Goal: Transaction & Acquisition: Subscribe to service/newsletter

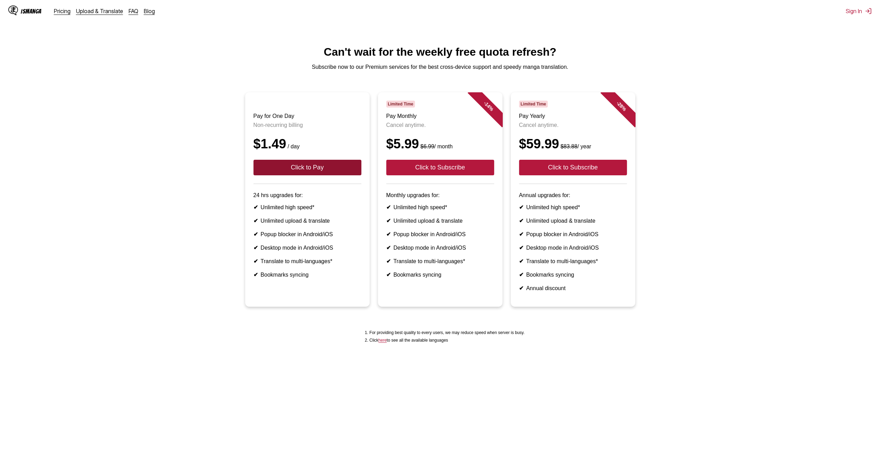
click at [278, 175] on button "Click to Pay" at bounding box center [308, 168] width 108 height 16
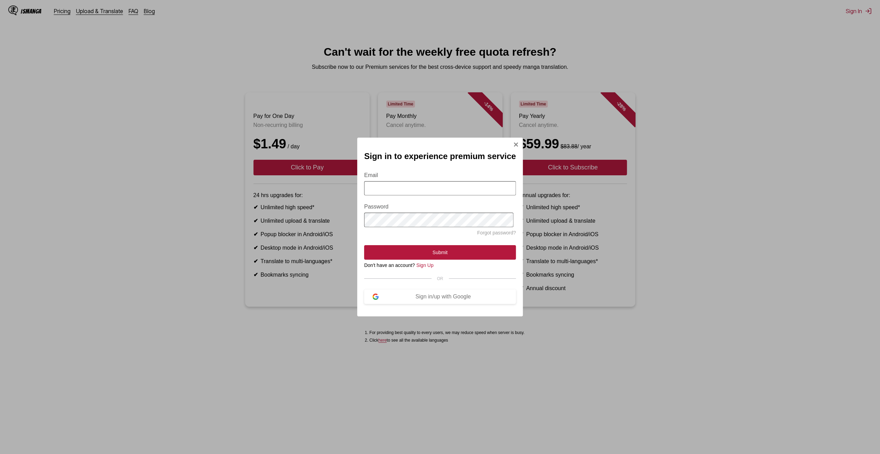
click at [509, 146] on div "Sign in to experience premium service Email Password Forgot password? Submit Do…" at bounding box center [440, 227] width 166 height 178
click at [513, 144] on img "Sign In Modal" at bounding box center [516, 145] width 6 height 6
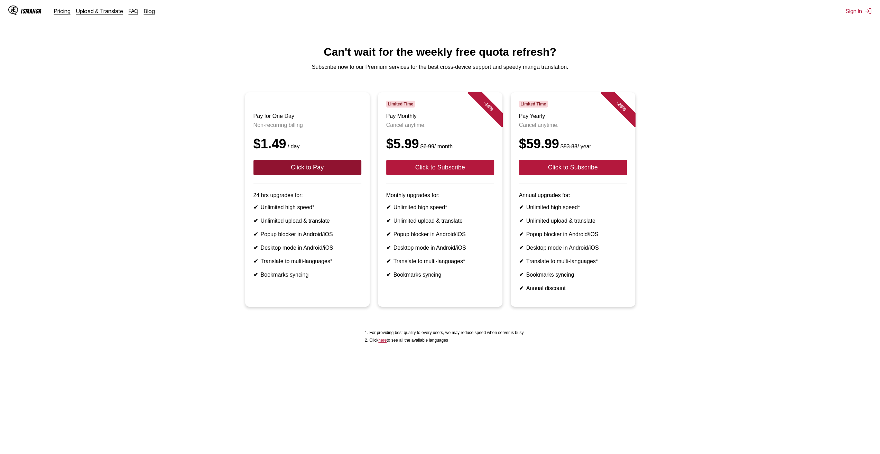
click at [332, 175] on button "Click to Pay" at bounding box center [308, 168] width 108 height 16
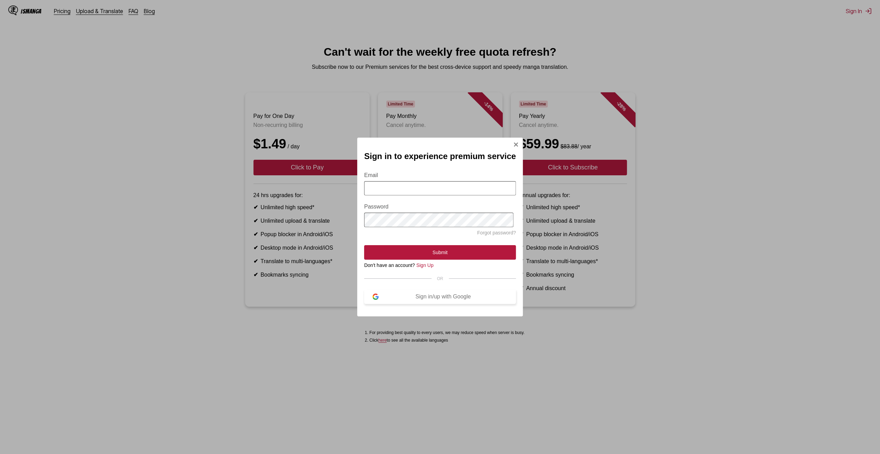
click at [454, 300] on div "Sign in/up with Google" at bounding box center [443, 297] width 129 height 6
drag, startPoint x: 454, startPoint y: 300, endPoint x: 467, endPoint y: 249, distance: 52.3
click at [467, 249] on section "Email Password Forgot password? Submit Don't have an account? Sign Up OR Sign i…" at bounding box center [440, 234] width 152 height 140
drag, startPoint x: 403, startPoint y: 187, endPoint x: 405, endPoint y: 195, distance: 7.9
click at [403, 187] on input "Email" at bounding box center [440, 188] width 152 height 14
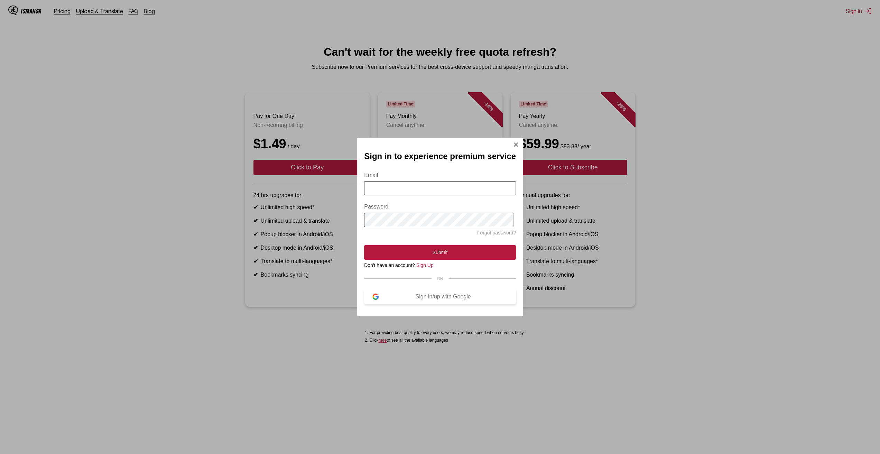
click at [416, 295] on button "Sign in/up with Google" at bounding box center [440, 296] width 152 height 15
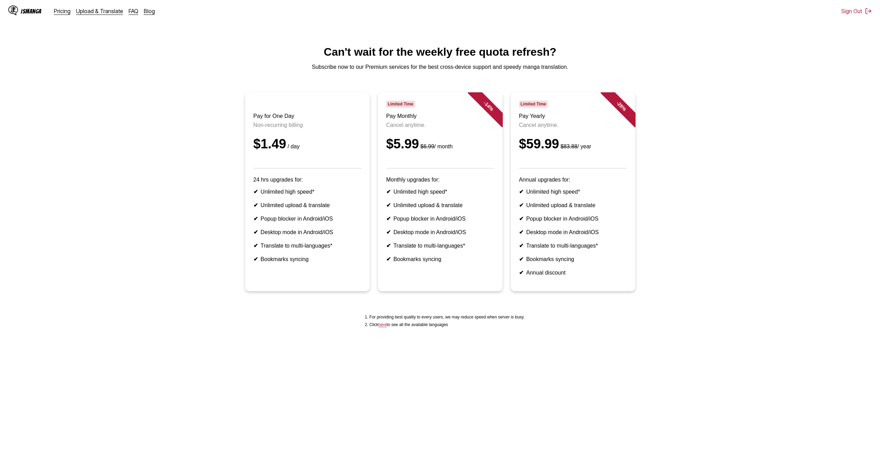
click at [281, 151] on div "$1.49 / day" at bounding box center [308, 144] width 108 height 15
click at [344, 168] on header "Pay for One Day Non-recurring billing $1.49 / day" at bounding box center [308, 135] width 108 height 68
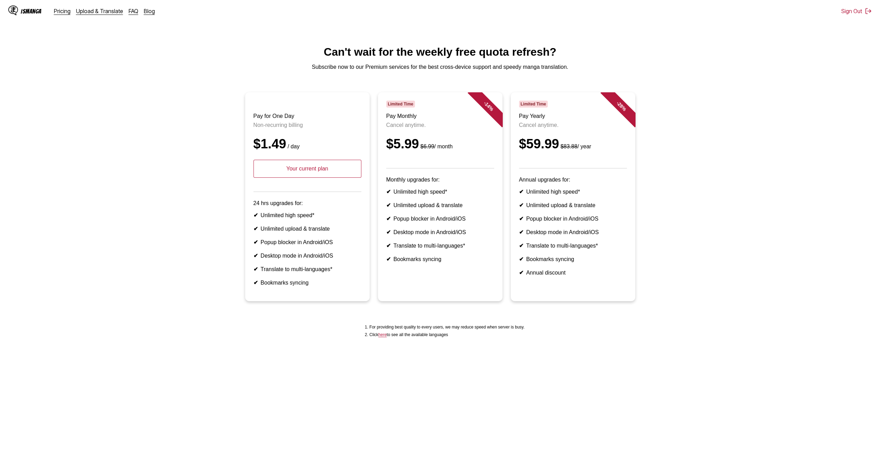
click at [330, 178] on p "Your current plan" at bounding box center [308, 169] width 108 height 18
drag, startPoint x: 256, startPoint y: 119, endPoint x: 305, endPoint y: 129, distance: 50.6
click at [305, 129] on header "Pay for One Day Non-recurring billing $1.49 / day Your current plan" at bounding box center [308, 146] width 108 height 91
click at [305, 128] on p "Non-recurring billing" at bounding box center [308, 125] width 108 height 6
drag, startPoint x: 316, startPoint y: 164, endPoint x: 316, endPoint y: 182, distance: 17.6
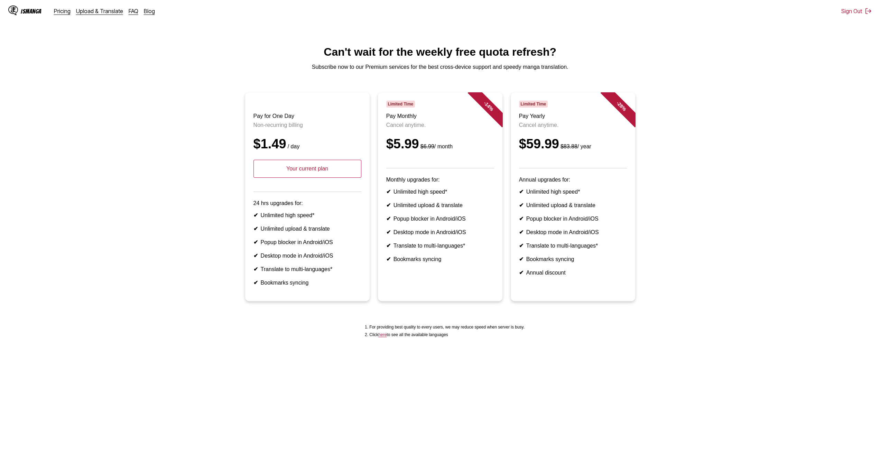
click at [316, 167] on header "Pay for One Day Non-recurring billing $1.49 / day Your current plan" at bounding box center [308, 146] width 108 height 91
click at [316, 178] on p "Your current plan" at bounding box center [308, 169] width 108 height 18
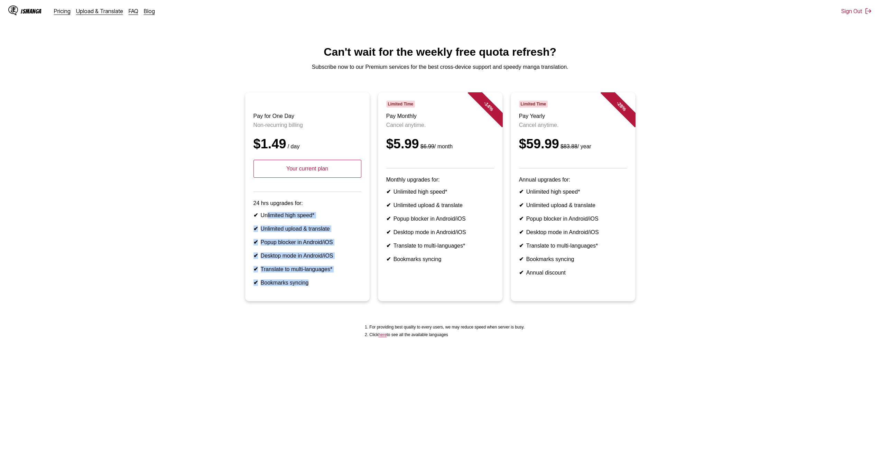
drag, startPoint x: 268, startPoint y: 228, endPoint x: 337, endPoint y: 294, distance: 95.7
click at [337, 286] on ul "✔ Unlimited high speed* ✔ Unlimited upload & translate ✔ Popup blocker in Andro…" at bounding box center [308, 249] width 108 height 74
click at [337, 286] on li "✔ Bookmarks syncing" at bounding box center [308, 282] width 108 height 7
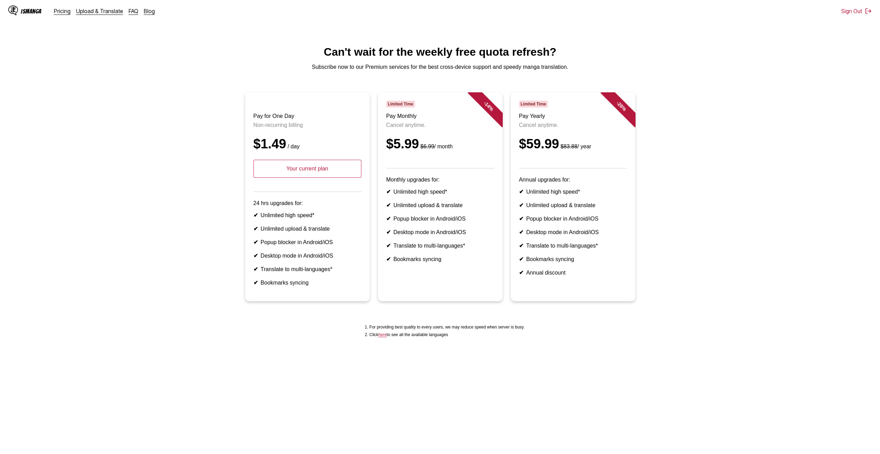
click at [447, 263] on li "✔ Bookmarks syncing" at bounding box center [440, 259] width 108 height 7
